Goal: Information Seeking & Learning: Learn about a topic

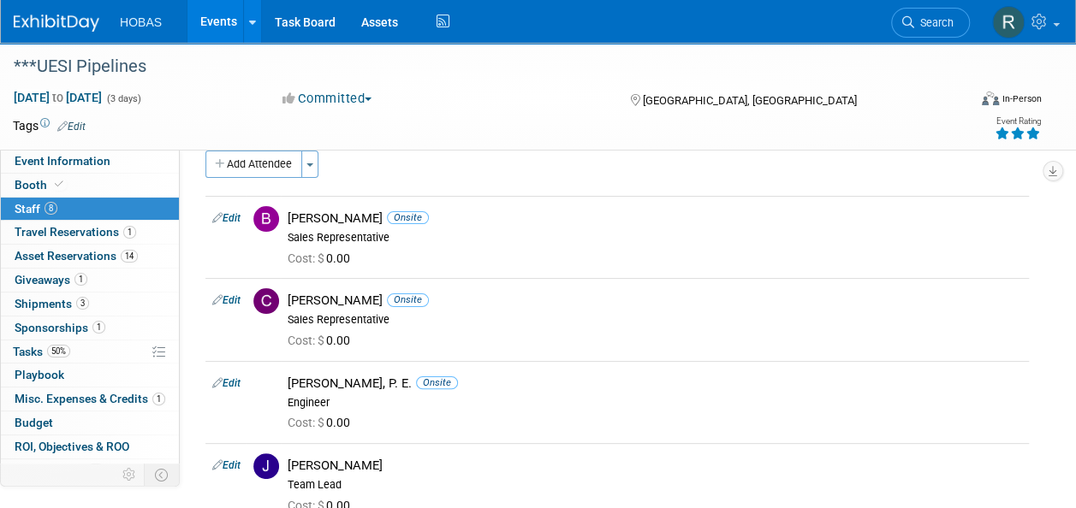
scroll to position [23, 0]
click at [217, 19] on link "Events" at bounding box center [218, 21] width 62 height 43
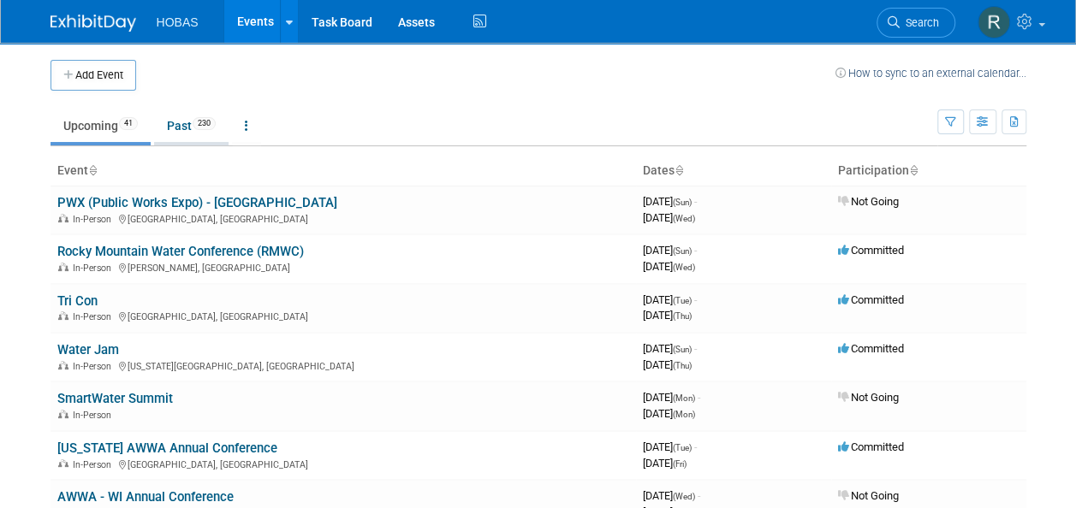
click at [181, 132] on link "Past 230" at bounding box center [191, 126] width 74 height 33
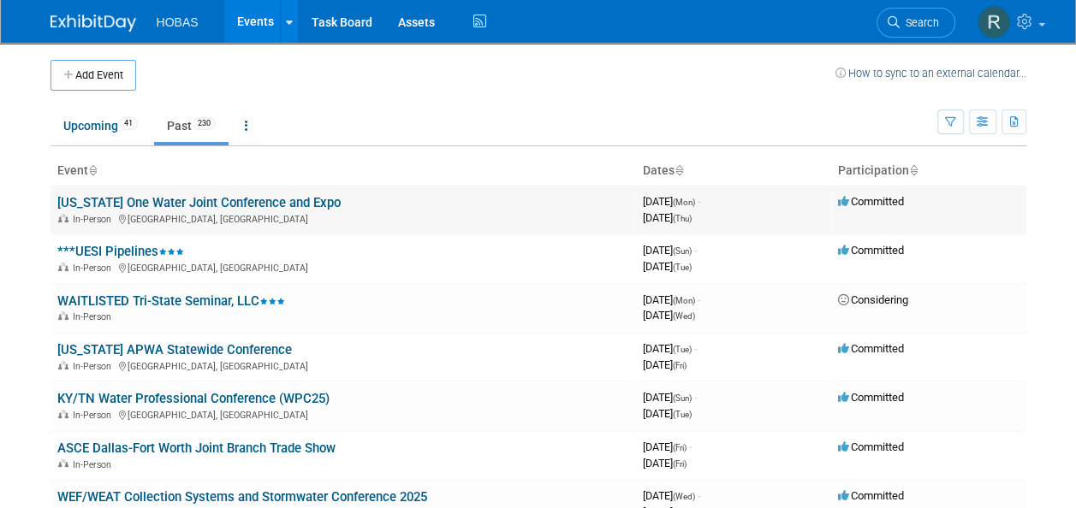
click at [215, 200] on link "Ohio One Water Joint Conference and Expo" at bounding box center [198, 202] width 283 height 15
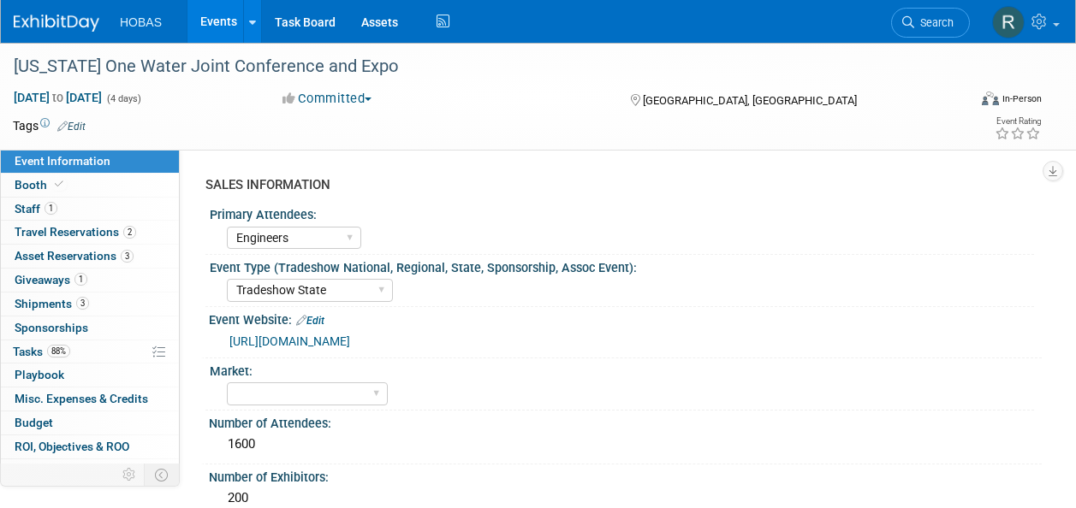
select select "Engineers"
select select "Tradeshow State"
select select "Exhibiting"
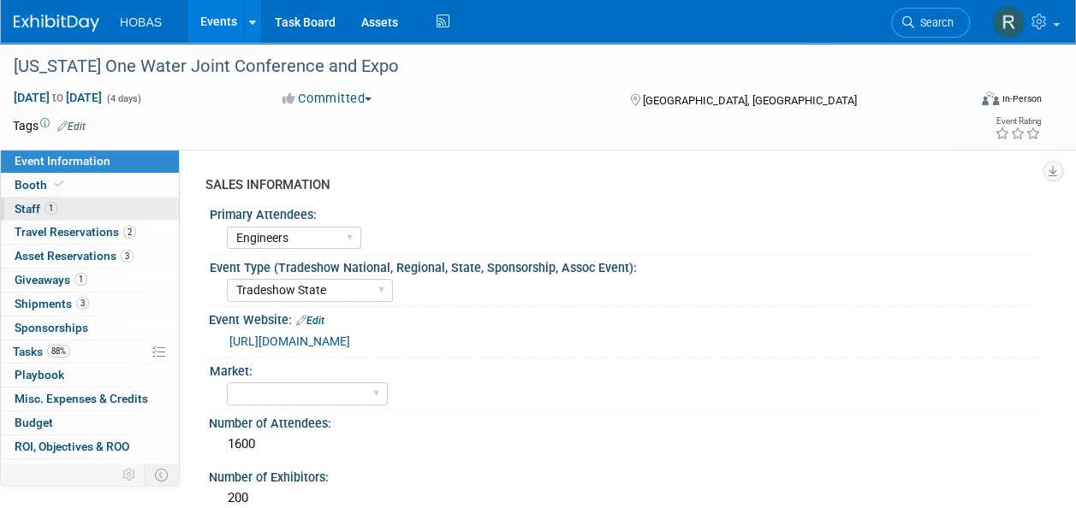
click at [62, 205] on link "1 Staff 1" at bounding box center [90, 209] width 178 height 23
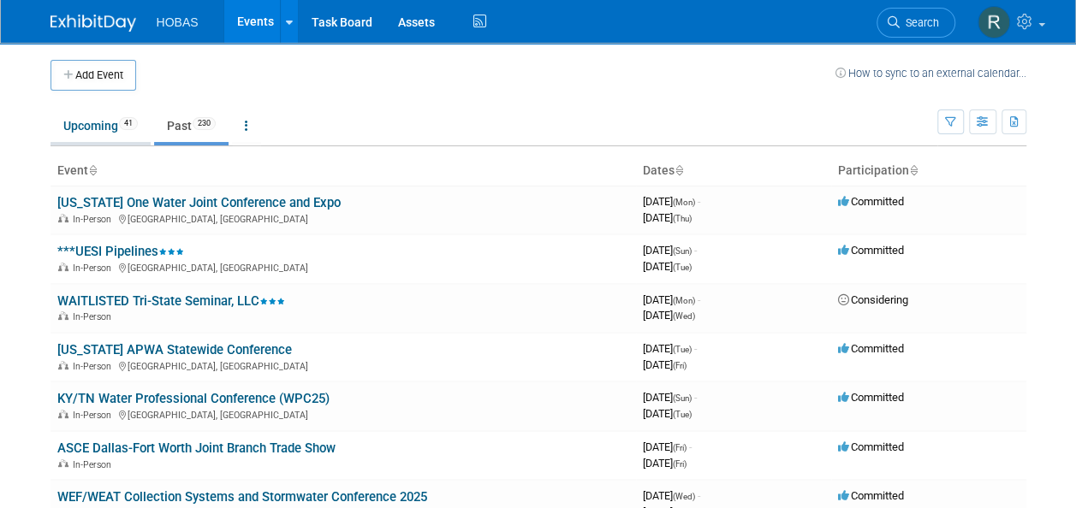
click at [99, 118] on link "Upcoming 41" at bounding box center [100, 126] width 100 height 33
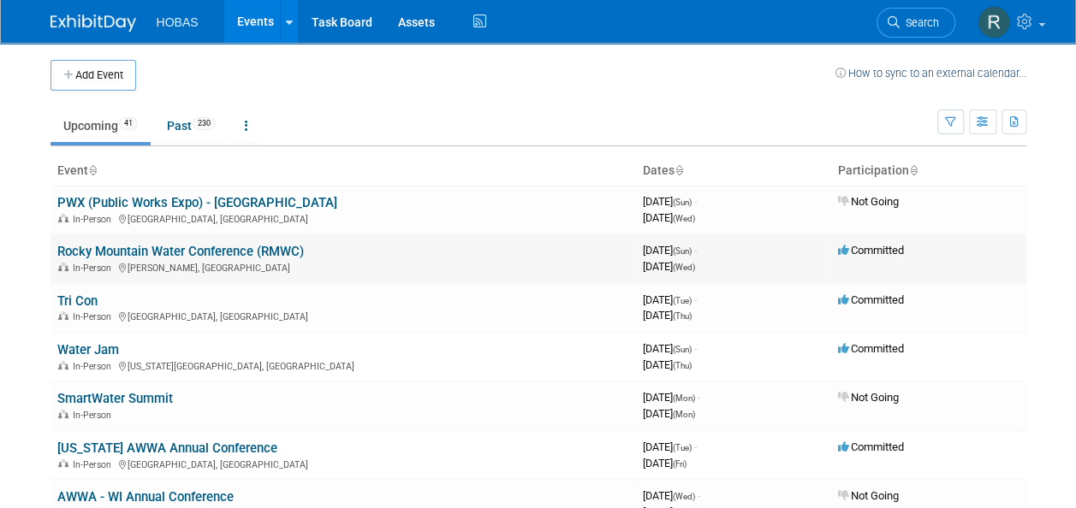
click at [221, 254] on link "Rocky Mountain Water Conference (RMWC)" at bounding box center [180, 251] width 246 height 15
click at [86, 300] on link "Tri Con" at bounding box center [77, 301] width 40 height 15
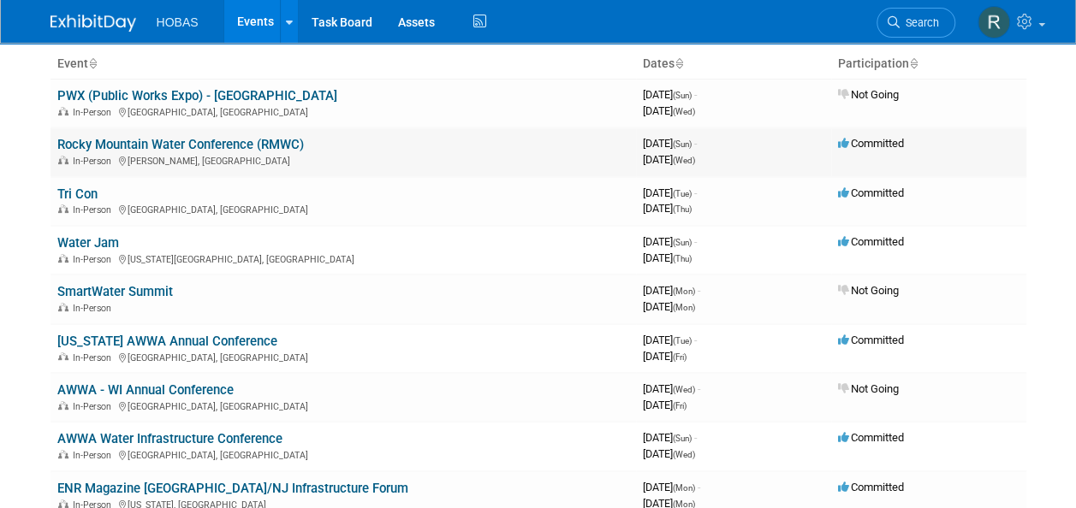
scroll to position [108, 0]
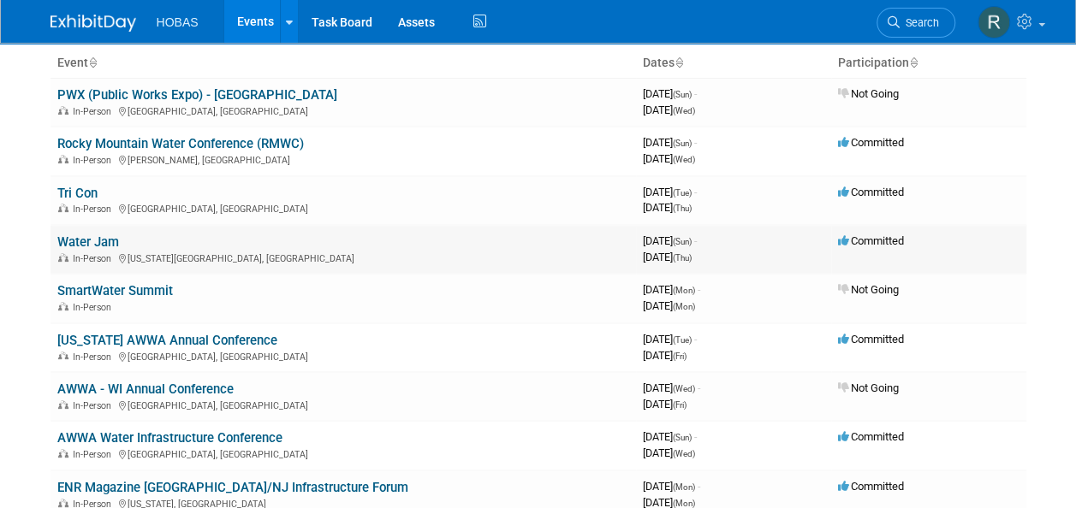
click at [127, 239] on td "Water Jam In-Person Virginia Beach, VA" at bounding box center [342, 249] width 585 height 49
click at [99, 244] on link "Water Jam" at bounding box center [88, 241] width 62 height 15
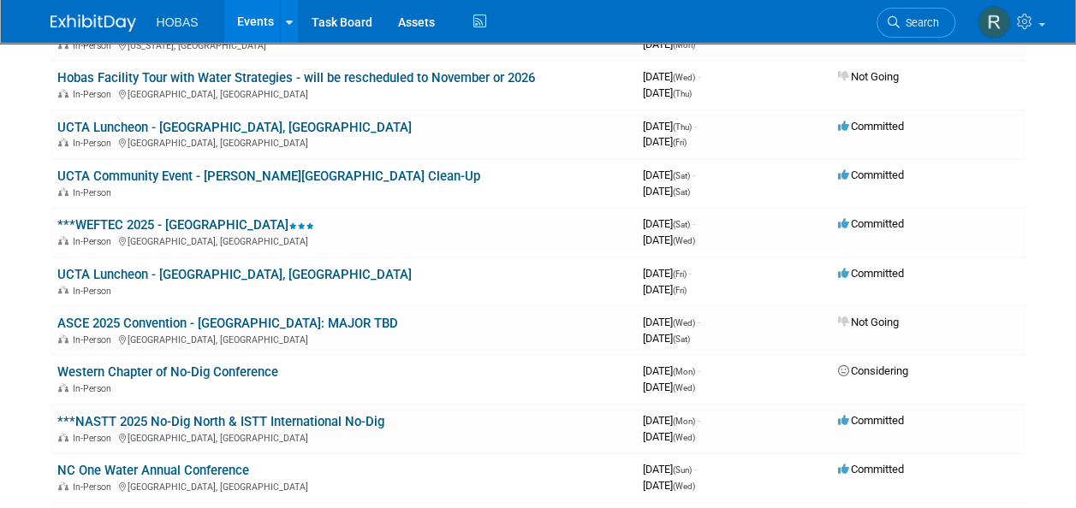
scroll to position [567, 0]
click at [286, 419] on link "***NASTT 2025 No-Dig North & ISTT International No-Dig" at bounding box center [220, 420] width 327 height 15
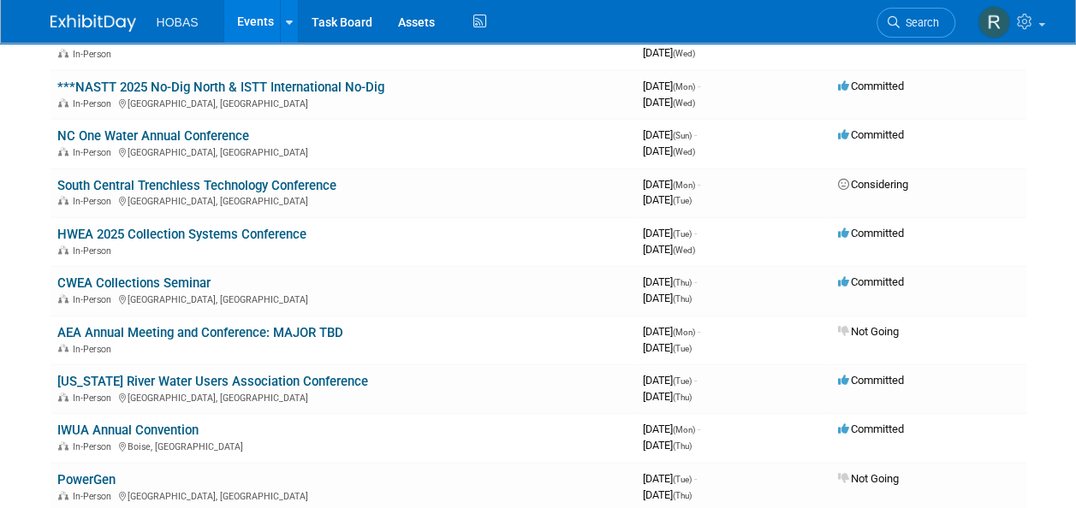
scroll to position [900, 0]
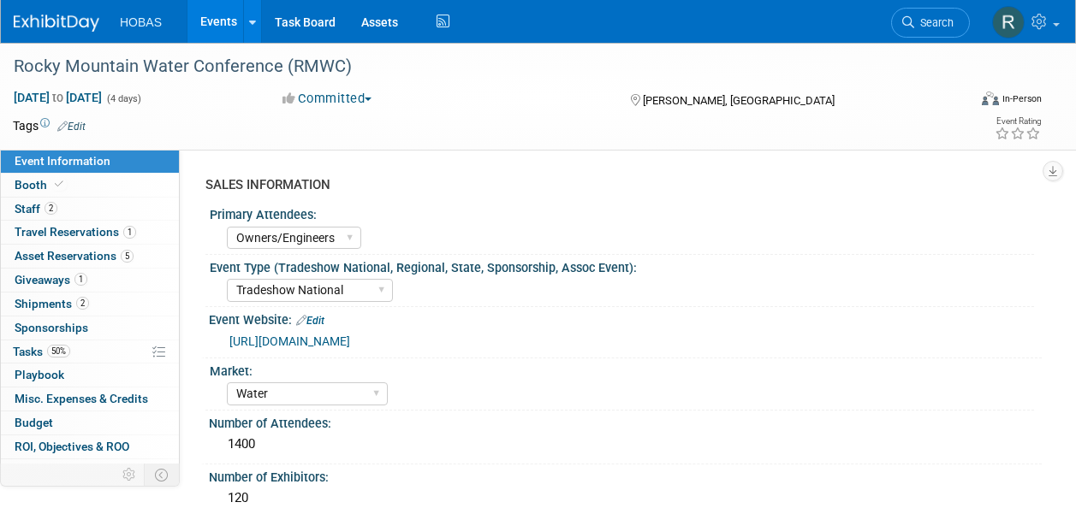
select select "Owners/Engineers"
select select "Tradeshow National"
select select "Water"
select select "Exhibiting"
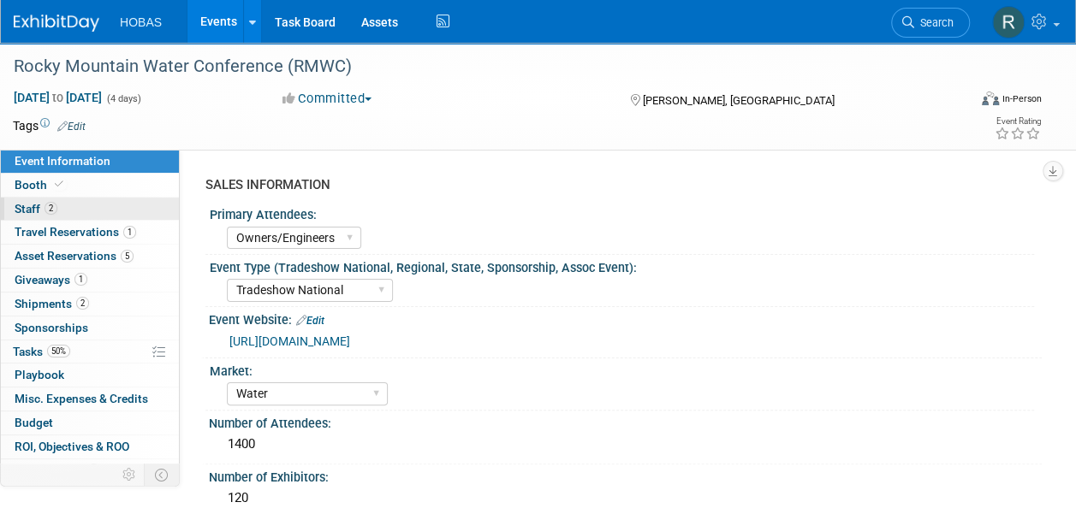
click at [50, 209] on span "2" at bounding box center [50, 208] width 13 height 13
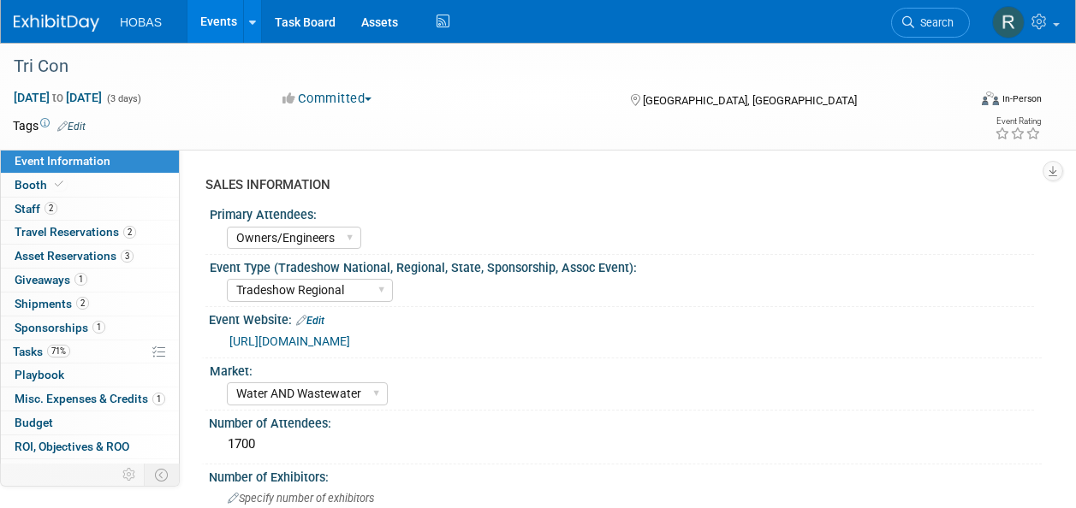
select select "Owners/Engineers"
select select "Tradeshow Regional"
select select "Water AND Wastewater"
select select "Exhibiting"
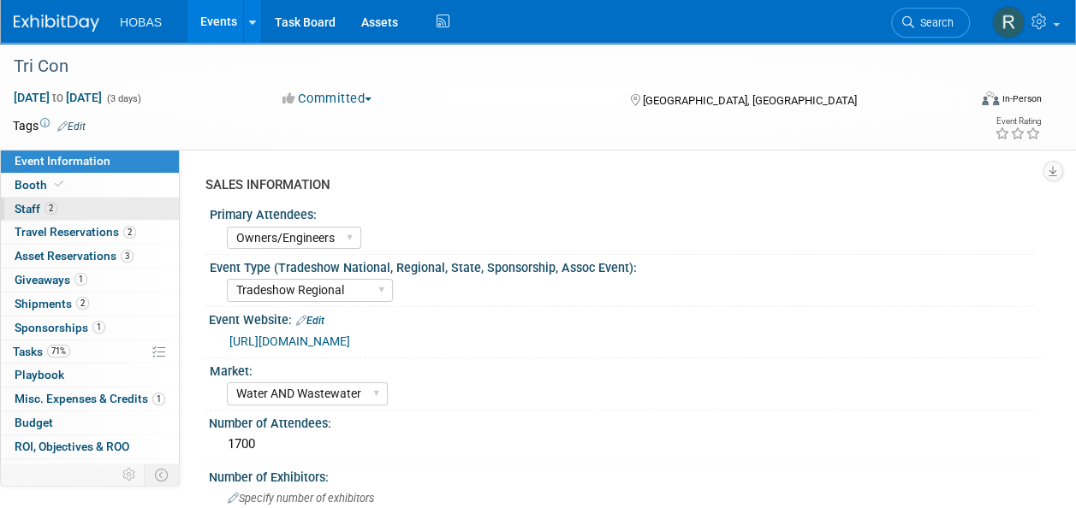
click at [46, 207] on span "2" at bounding box center [50, 208] width 13 height 13
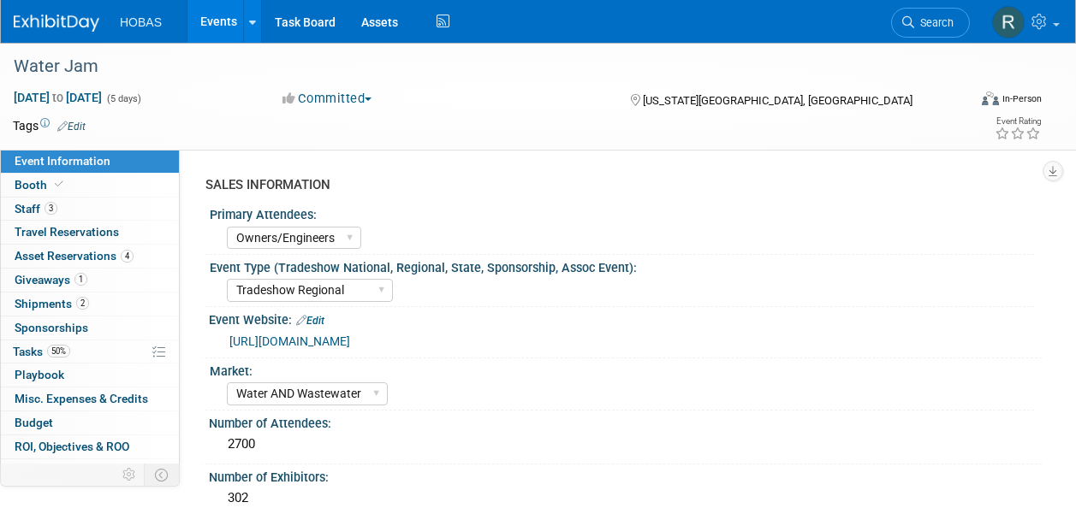
select select "Owners/Engineers"
select select "Tradeshow Regional"
select select "Water AND Wastewater"
select select "Exhibiting"
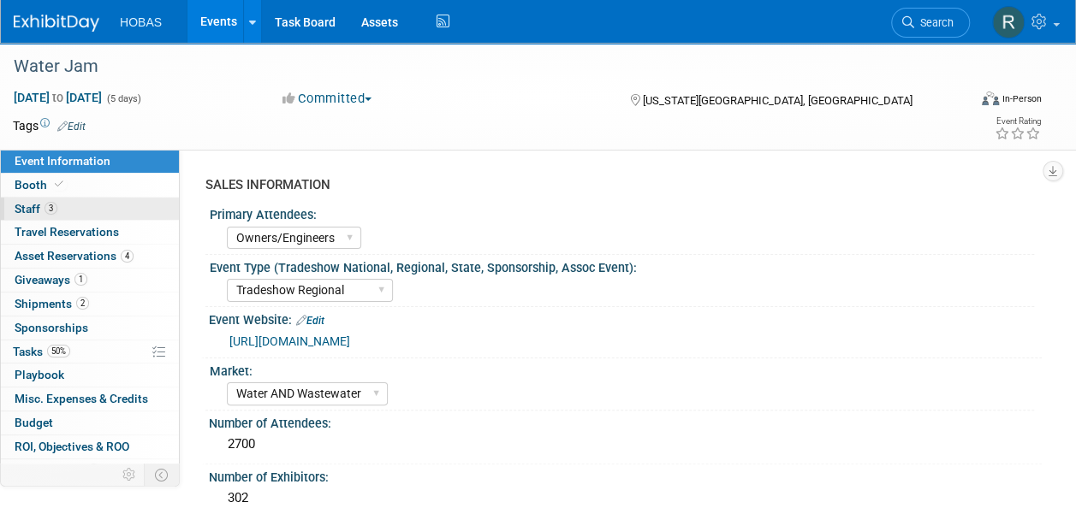
click at [67, 204] on link "3 Staff 3" at bounding box center [90, 209] width 178 height 23
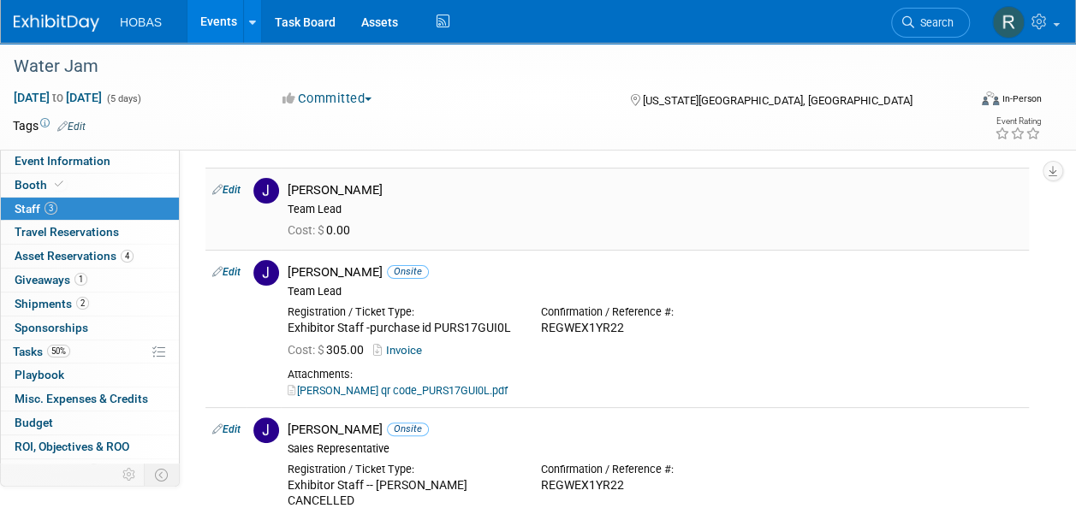
scroll to position [51, 0]
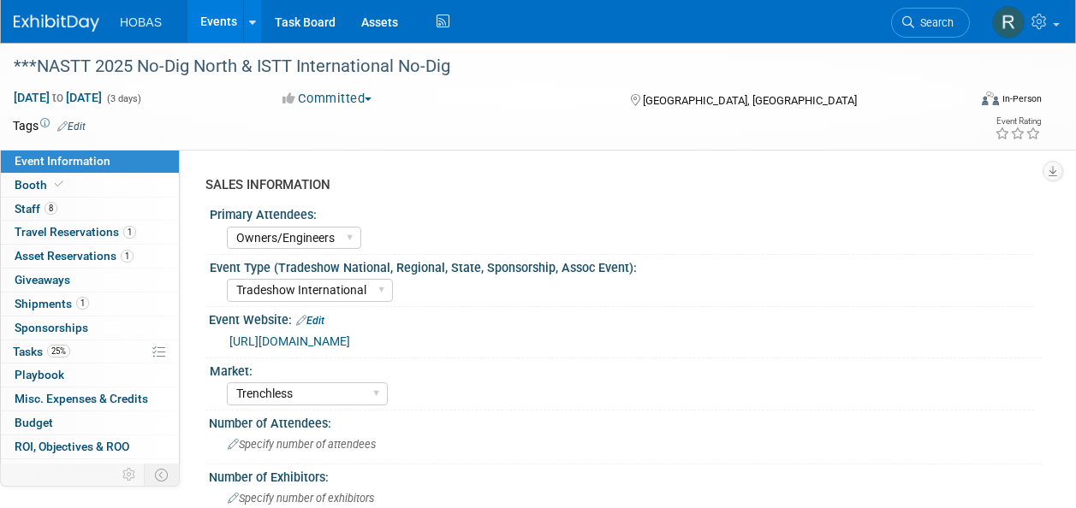
select select "Owners/Engineers"
select select "Tradeshow International"
select select "Trenchless"
select select "Exhibiting"
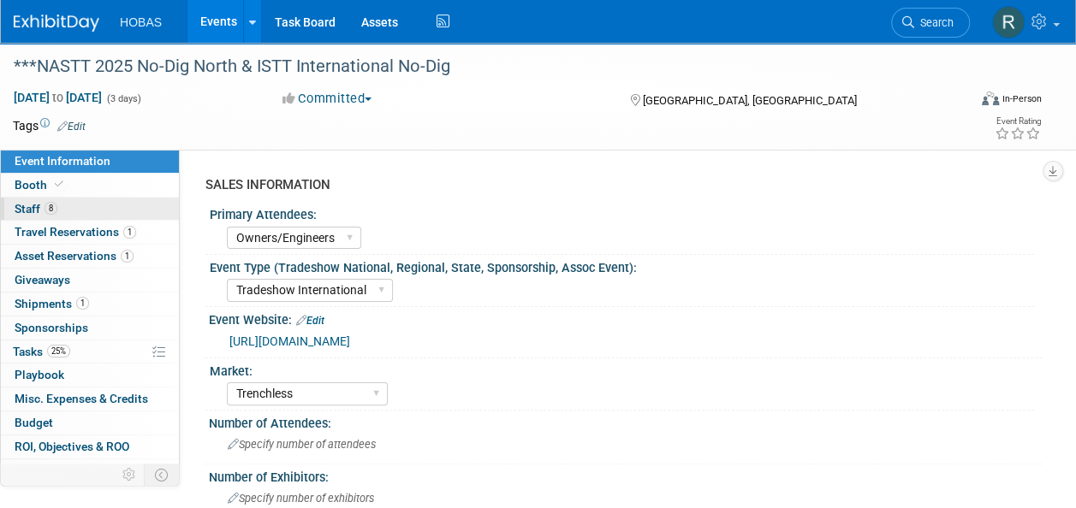
click at [97, 209] on link "8 Staff 8" at bounding box center [90, 209] width 178 height 23
